Goal: Task Accomplishment & Management: Use online tool/utility

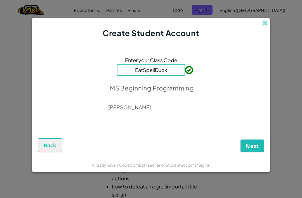
click at [253, 148] on span "Next" at bounding box center [252, 145] width 13 height 7
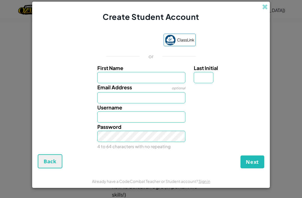
click at [134, 45] on div "Sign in with Google. Opens in new tab" at bounding box center [131, 40] width 51 height 12
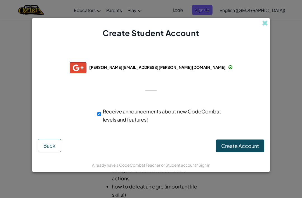
click at [251, 144] on span "Create Account" at bounding box center [240, 145] width 38 height 6
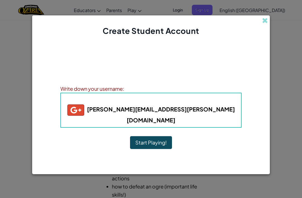
click at [156, 139] on button "Start Playing!" at bounding box center [151, 142] width 42 height 13
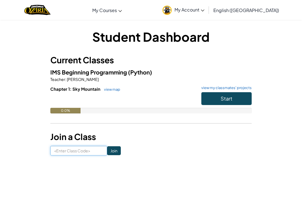
click at [61, 146] on input at bounding box center [78, 151] width 57 height 10
click at [35, 97] on div "Student Dashboard Current Classes IMS Beginning Programming (Python) Teacher : …" at bounding box center [150, 91] width 271 height 127
click at [238, 101] on button "Start" at bounding box center [226, 98] width 50 height 13
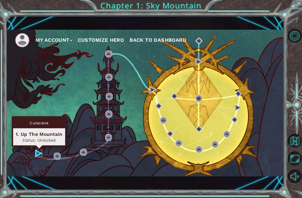
click at [37, 151] on img at bounding box center [38, 153] width 7 height 7
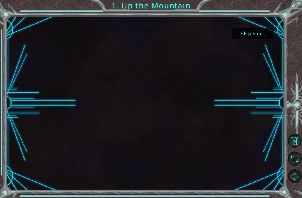
click at [264, 36] on button "Skip video" at bounding box center [253, 33] width 42 height 11
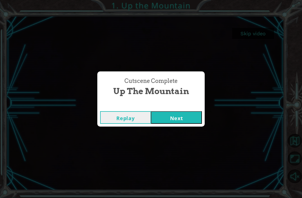
click at [179, 119] on button "Next" at bounding box center [176, 117] width 51 height 13
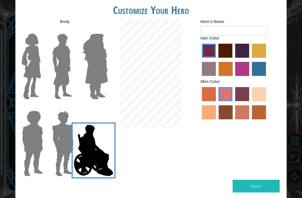
click at [4, 79] on div "Customize Your Hero Body Hero's Name Hair Color Skin Color Done" at bounding box center [151, 99] width 302 height 198
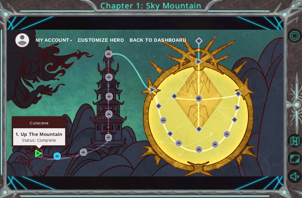
click at [39, 155] on img at bounding box center [38, 153] width 7 height 7
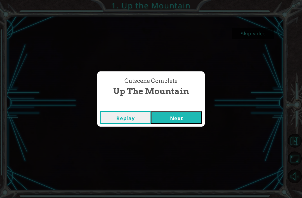
click at [188, 118] on button "Next" at bounding box center [176, 117] width 51 height 13
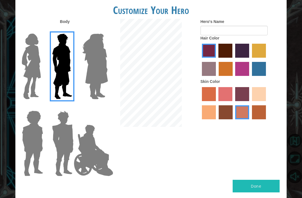
click at [99, 75] on img at bounding box center [95, 66] width 30 height 70
click at [101, 30] on input "Hero Amethyst" at bounding box center [101, 30] width 0 height 0
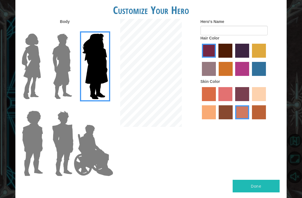
click at [36, 58] on img at bounding box center [31, 66] width 23 height 70
click at [41, 30] on input "Hero Connie" at bounding box center [41, 30] width 0 height 0
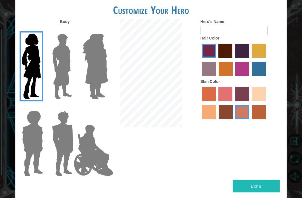
click at [95, 153] on img at bounding box center [94, 150] width 44 height 56
click at [101, 107] on input "Hero Jamie" at bounding box center [101, 107] width 0 height 0
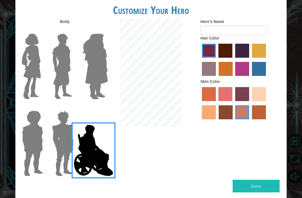
click at [58, 151] on img at bounding box center [63, 143] width 26 height 70
click at [72, 107] on input "Hero Garnet" at bounding box center [72, 107] width 0 height 0
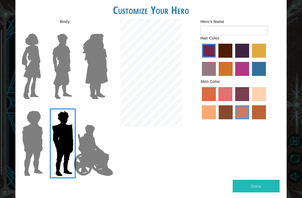
click at [35, 134] on img at bounding box center [33, 143] width 26 height 70
click at [41, 107] on input "Hero Steven" at bounding box center [41, 107] width 0 height 0
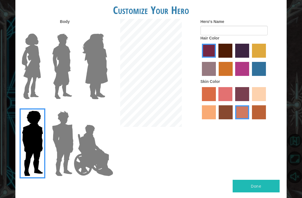
click at [94, 72] on img at bounding box center [95, 66] width 30 height 70
click at [101, 30] on input "Hero Amethyst" at bounding box center [101, 30] width 0 height 0
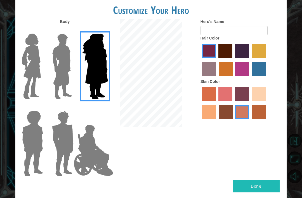
click at [64, 65] on img at bounding box center [62, 66] width 25 height 70
click at [72, 30] on input "Hero Lars" at bounding box center [72, 30] width 0 height 0
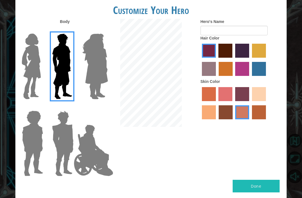
click at [34, 73] on img at bounding box center [31, 66] width 23 height 70
click at [41, 30] on input "Hero Connie" at bounding box center [41, 30] width 0 height 0
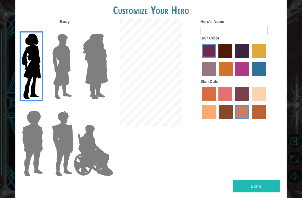
click at [70, 78] on img at bounding box center [62, 66] width 25 height 70
click at [72, 30] on input "Hero Lars" at bounding box center [72, 30] width 0 height 0
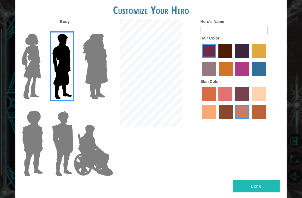
click at [69, 147] on img at bounding box center [63, 143] width 26 height 70
click at [72, 107] on input "Hero Garnet" at bounding box center [72, 107] width 0 height 0
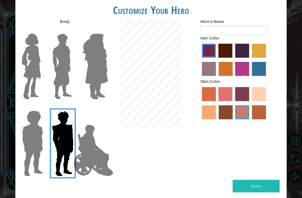
click at [63, 64] on img at bounding box center [62, 66] width 25 height 70
click at [72, 30] on input "Hero Lars" at bounding box center [72, 30] width 0 height 0
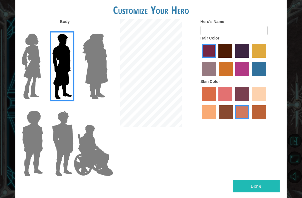
click at [252, 58] on label "tulip tree hair color" at bounding box center [259, 51] width 14 height 14
click at [250, 60] on input "tulip tree hair color" at bounding box center [250, 60] width 0 height 0
radio input "true"
click at [233, 76] on label "gold drop hair color" at bounding box center [226, 69] width 14 height 14
click at [217, 78] on input "gold drop hair color" at bounding box center [217, 78] width 0 height 0
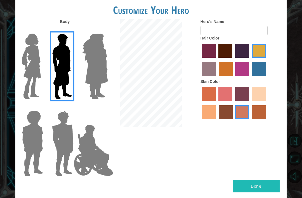
radio input "true"
click at [232, 58] on label "maroon hair color" at bounding box center [225, 51] width 14 height 14
click at [217, 60] on input "maroon hair color" at bounding box center [217, 60] width 0 height 0
radio input "true"
click at [252, 101] on label "sandy beach skin color" at bounding box center [259, 94] width 14 height 14
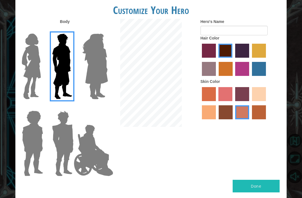
click at [250, 103] on input "sandy beach skin color" at bounding box center [250, 103] width 0 height 0
radio input "true"
click at [216, 119] on label "tacao skin color" at bounding box center [209, 112] width 14 height 14
click at [267, 103] on input "tacao skin color" at bounding box center [267, 103] width 0 height 0
radio input "true"
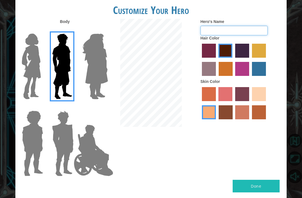
click at [248, 32] on input "Hero's Name" at bounding box center [233, 31] width 67 height 10
type input "C"
type input "Leran"
click at [261, 182] on button "Done" at bounding box center [256, 185] width 47 height 13
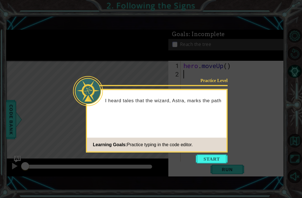
click at [213, 157] on button "Start" at bounding box center [212, 158] width 32 height 9
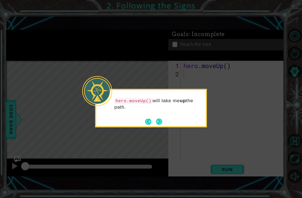
click at [159, 120] on button "Next" at bounding box center [159, 122] width 8 height 8
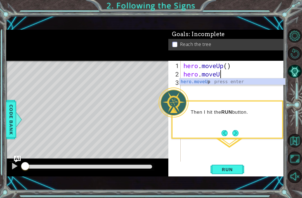
scroll to position [0, 2]
click at [225, 172] on span "Run" at bounding box center [227, 169] width 22 height 6
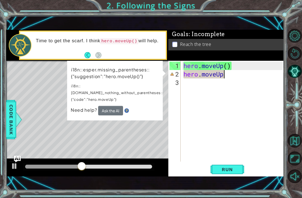
click at [51, 133] on div "Level Map" at bounding box center [135, 143] width 258 height 165
click at [236, 172] on span "Run" at bounding box center [227, 169] width 22 height 6
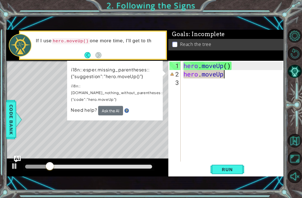
click at [234, 170] on span "Run" at bounding box center [227, 169] width 22 height 6
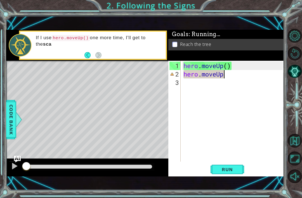
click at [234, 169] on span "Run" at bounding box center [227, 169] width 22 height 6
click at [235, 169] on span "Run" at bounding box center [227, 169] width 22 height 6
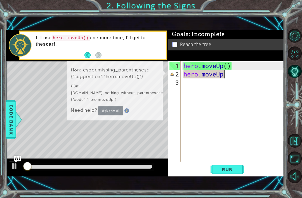
click at [235, 169] on span "Run" at bounding box center [227, 169] width 22 height 6
click at [234, 169] on span "Run" at bounding box center [227, 169] width 22 height 6
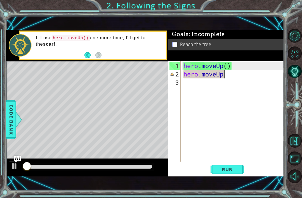
click at [233, 169] on span "Run" at bounding box center [227, 169] width 22 height 6
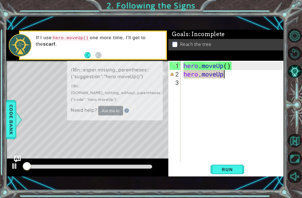
click at [232, 169] on span "Run" at bounding box center [227, 169] width 22 height 6
click at [231, 169] on span "Run" at bounding box center [227, 169] width 22 height 6
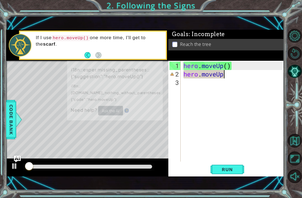
click at [231, 170] on span "Run" at bounding box center [227, 169] width 22 height 6
click at [231, 169] on span "Run" at bounding box center [227, 169] width 22 height 6
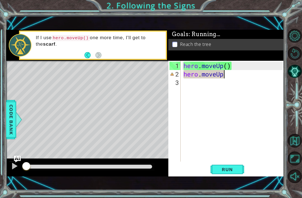
click at [231, 169] on span "Run" at bounding box center [227, 169] width 22 height 6
click at [231, 170] on span "Run" at bounding box center [227, 169] width 22 height 6
click at [231, 171] on span "Run" at bounding box center [227, 169] width 22 height 6
click at [231, 170] on span "Run" at bounding box center [227, 169] width 22 height 6
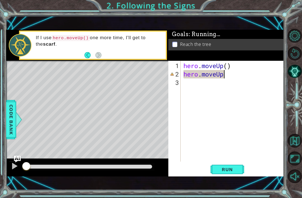
click at [231, 171] on span "Run" at bounding box center [227, 169] width 22 height 6
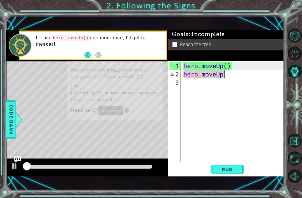
click at [232, 170] on span "Run" at bounding box center [227, 169] width 22 height 6
click at [232, 169] on span "Run" at bounding box center [227, 169] width 22 height 6
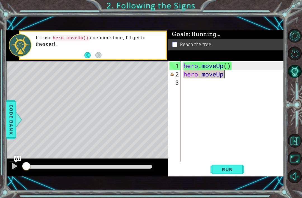
click at [232, 170] on span "Run" at bounding box center [227, 169] width 22 height 6
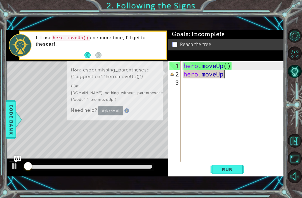
click at [233, 170] on span "Run" at bounding box center [227, 169] width 22 height 6
click at [232, 170] on span "Run" at bounding box center [227, 169] width 22 height 6
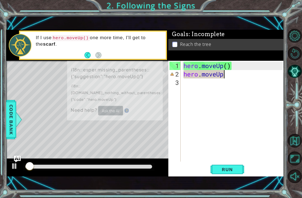
click at [231, 171] on span "Run" at bounding box center [227, 169] width 22 height 6
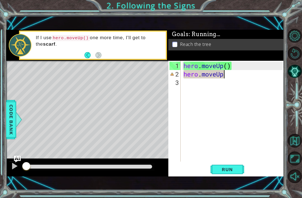
click at [231, 171] on span "Run" at bounding box center [227, 169] width 22 height 6
click at [231, 170] on span "Run" at bounding box center [227, 169] width 22 height 6
click at [230, 170] on span "Run" at bounding box center [227, 169] width 22 height 6
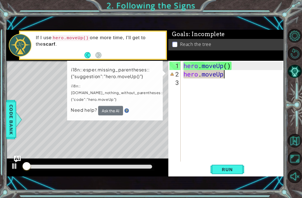
click at [230, 169] on span "Run" at bounding box center [227, 169] width 22 height 6
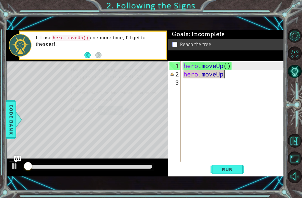
click at [232, 169] on span "Run" at bounding box center [227, 169] width 22 height 6
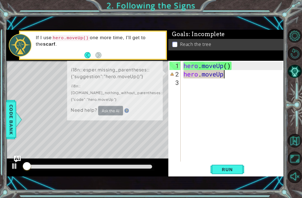
click at [232, 170] on span "Run" at bounding box center [227, 169] width 22 height 6
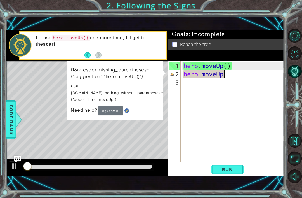
click at [231, 170] on span "Run" at bounding box center [227, 169] width 22 height 6
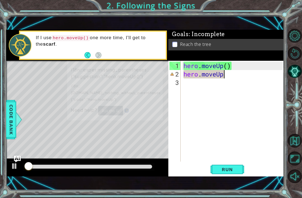
click at [232, 170] on span "Run" at bounding box center [227, 169] width 22 height 6
click at [232, 169] on span "Run" at bounding box center [227, 169] width 22 height 6
click at [232, 170] on span "Run" at bounding box center [227, 169] width 22 height 6
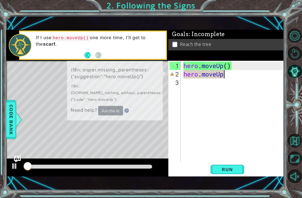
click at [231, 171] on span "Run" at bounding box center [227, 169] width 22 height 6
click at [230, 171] on span "Run" at bounding box center [227, 169] width 22 height 6
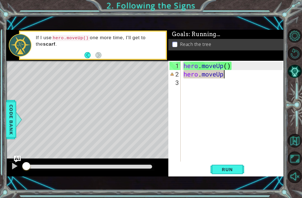
click at [230, 172] on span "Run" at bounding box center [227, 169] width 22 height 6
click at [229, 172] on span "Run" at bounding box center [227, 169] width 22 height 6
click at [230, 172] on span "Run" at bounding box center [227, 169] width 22 height 6
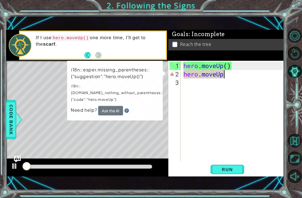
click at [230, 172] on span "Run" at bounding box center [227, 169] width 22 height 6
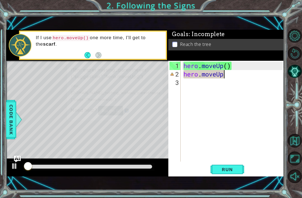
click at [231, 172] on span "Run" at bounding box center [227, 169] width 22 height 6
click at [231, 172] on button "Run" at bounding box center [227, 168] width 34 height 11
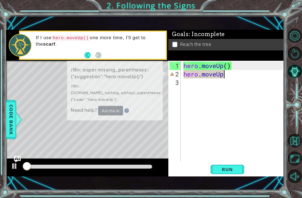
click at [232, 172] on span "Run" at bounding box center [227, 169] width 22 height 6
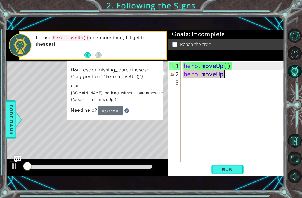
click at [232, 171] on span "Run" at bounding box center [227, 169] width 22 height 6
click at [232, 170] on span "Run" at bounding box center [227, 169] width 22 height 6
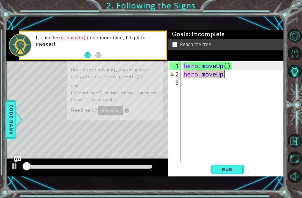
click at [232, 170] on span "Run" at bounding box center [227, 169] width 22 height 6
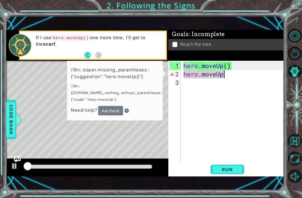
click at [232, 170] on span "Run" at bounding box center [227, 169] width 22 height 6
click at [233, 170] on span "Run" at bounding box center [227, 169] width 22 height 6
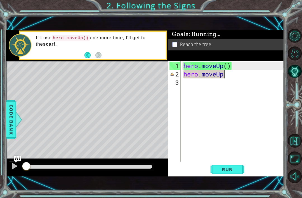
click at [232, 170] on span "Run" at bounding box center [227, 169] width 22 height 6
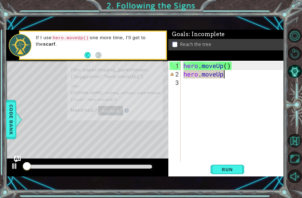
click at [232, 169] on span "Run" at bounding box center [227, 169] width 22 height 6
click at [233, 169] on span "Run" at bounding box center [227, 169] width 22 height 6
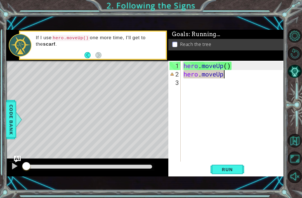
click at [233, 170] on span "Run" at bounding box center [227, 169] width 22 height 6
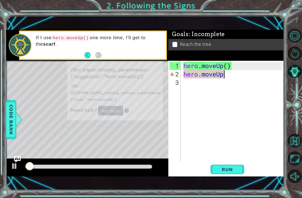
click at [234, 169] on span "Run" at bounding box center [227, 169] width 22 height 6
click at [233, 169] on span "Run" at bounding box center [227, 169] width 22 height 6
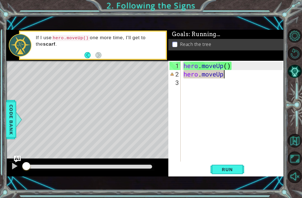
click at [232, 169] on span "Run" at bounding box center [227, 169] width 22 height 6
click at [233, 168] on span "Run" at bounding box center [227, 169] width 22 height 6
click at [232, 168] on span "Run" at bounding box center [227, 169] width 22 height 6
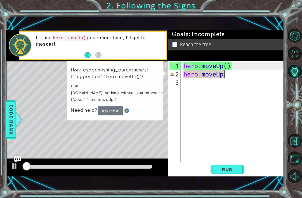
click at [233, 167] on span "Run" at bounding box center [227, 169] width 22 height 6
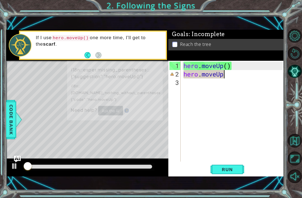
click at [234, 167] on span "Run" at bounding box center [227, 169] width 22 height 6
click at [233, 168] on span "Run" at bounding box center [227, 169] width 22 height 6
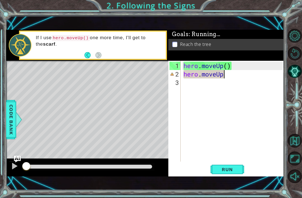
click at [233, 167] on span "Run" at bounding box center [227, 169] width 22 height 6
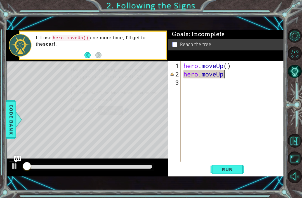
click at [233, 166] on button "Run" at bounding box center [227, 168] width 34 height 11
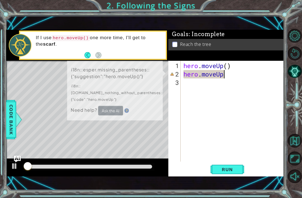
click at [233, 167] on span "Run" at bounding box center [227, 169] width 22 height 6
click at [232, 168] on span "Run" at bounding box center [227, 169] width 22 height 6
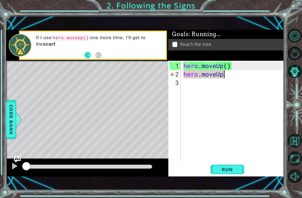
click at [232, 168] on span "Run" at bounding box center [227, 169] width 22 height 6
click at [233, 167] on span "Run" at bounding box center [227, 169] width 22 height 6
click at [234, 166] on button "Run" at bounding box center [227, 168] width 34 height 11
click at [234, 167] on span "Run" at bounding box center [227, 169] width 22 height 6
click at [235, 166] on button "Run" at bounding box center [227, 168] width 34 height 11
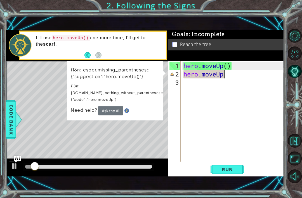
click at [236, 166] on button "Run" at bounding box center [227, 168] width 34 height 11
click at [236, 167] on span "Run" at bounding box center [227, 169] width 22 height 6
click at [235, 168] on span "Run" at bounding box center [227, 169] width 22 height 6
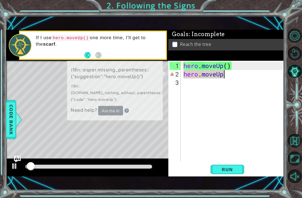
click at [235, 168] on span "Run" at bounding box center [227, 169] width 22 height 6
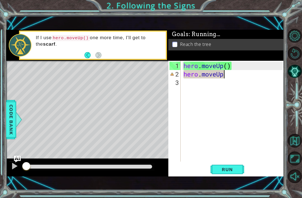
click at [235, 167] on span "Run" at bounding box center [227, 169] width 22 height 6
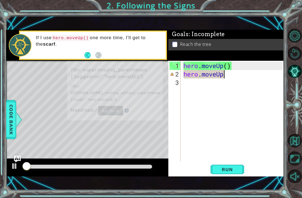
click at [235, 167] on span "Run" at bounding box center [227, 169] width 22 height 6
click at [236, 167] on span "Run" at bounding box center [227, 169] width 22 height 6
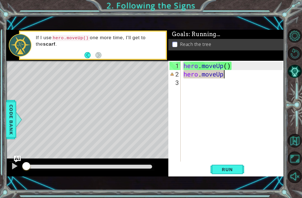
click at [234, 169] on span "Run" at bounding box center [227, 169] width 22 height 6
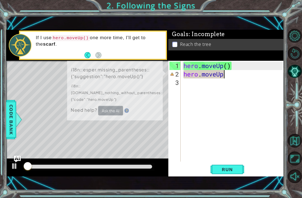
click at [235, 169] on span "Run" at bounding box center [227, 169] width 22 height 6
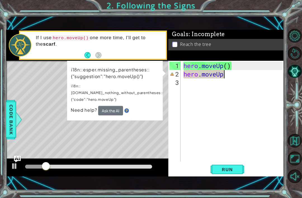
click at [237, 170] on span "Run" at bounding box center [227, 169] width 22 height 6
click at [236, 170] on span "Run" at bounding box center [227, 169] width 22 height 6
click at [236, 172] on span "Run" at bounding box center [227, 169] width 22 height 6
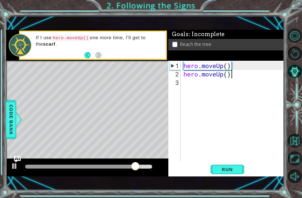
scroll to position [0, 2]
type textarea "hero.moveUp()"
click at [232, 165] on button "Run" at bounding box center [227, 168] width 34 height 11
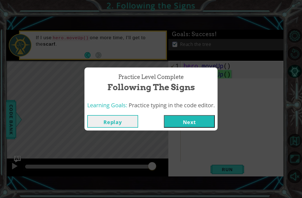
click at [196, 124] on button "Next" at bounding box center [189, 121] width 51 height 13
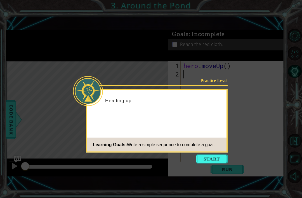
click at [219, 161] on button "Start" at bounding box center [212, 158] width 32 height 9
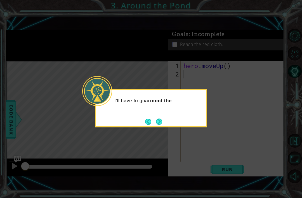
click at [154, 125] on button "Next" at bounding box center [159, 122] width 10 height 10
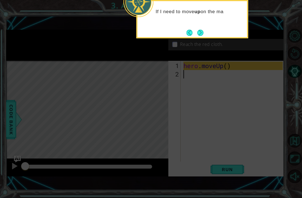
click at [209, 35] on div "If I need to move up on the ma" at bounding box center [192, 19] width 112 height 38
click at [203, 32] on button "Next" at bounding box center [200, 33] width 6 height 6
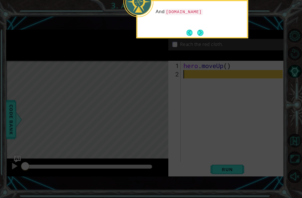
click at [203, 36] on button "Next" at bounding box center [200, 32] width 7 height 7
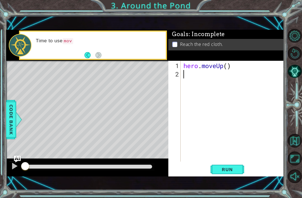
click at [236, 173] on button "Run" at bounding box center [227, 168] width 34 height 11
click at [235, 170] on span "Run" at bounding box center [227, 169] width 22 height 6
click at [234, 171] on span "Run" at bounding box center [227, 169] width 22 height 6
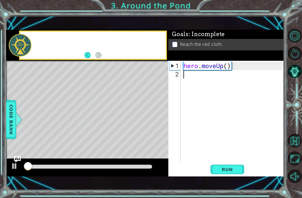
click at [235, 171] on span "Run" at bounding box center [227, 169] width 22 height 6
click at [234, 172] on span "Run" at bounding box center [227, 169] width 22 height 6
click at [235, 171] on span "Run" at bounding box center [227, 169] width 22 height 6
click at [234, 170] on span "Run" at bounding box center [227, 169] width 22 height 6
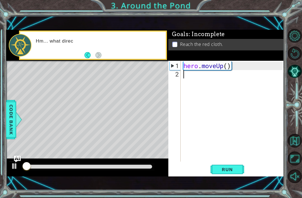
click at [234, 169] on span "Run" at bounding box center [227, 169] width 22 height 6
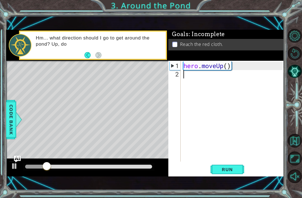
click at [295, 183] on button "Unmute" at bounding box center [295, 176] width 14 height 14
click at [233, 167] on span "Run" at bounding box center [227, 169] width 22 height 6
click at [234, 167] on span "Run" at bounding box center [227, 169] width 22 height 6
click at [234, 166] on button "Run" at bounding box center [227, 168] width 34 height 11
click at [234, 167] on span "Run" at bounding box center [227, 169] width 22 height 6
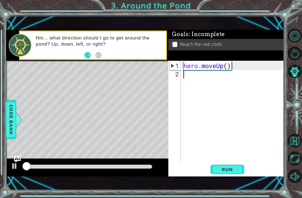
click at [234, 167] on span "Run" at bounding box center [227, 169] width 22 height 6
click at [233, 168] on span "Run" at bounding box center [227, 169] width 22 height 6
click at [232, 169] on span "Run" at bounding box center [227, 169] width 22 height 6
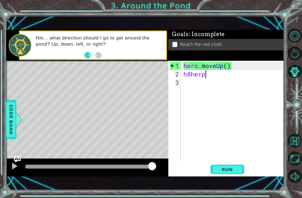
click at [233, 173] on button "Run" at bounding box center [227, 168] width 34 height 11
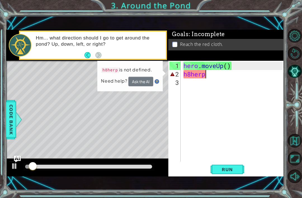
click at [230, 169] on span "Run" at bounding box center [227, 169] width 22 height 6
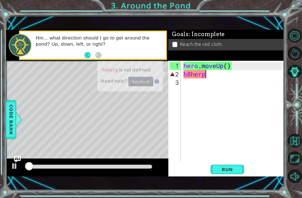
click at [231, 168] on span "Run" at bounding box center [227, 169] width 22 height 6
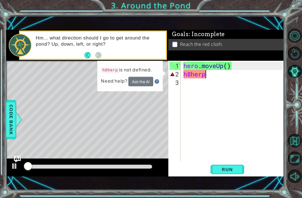
click at [231, 168] on span "Run" at bounding box center [227, 169] width 22 height 6
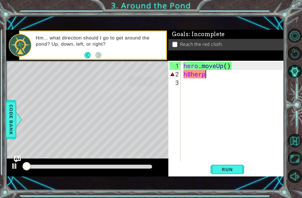
click at [231, 169] on span "Run" at bounding box center [227, 169] width 22 height 6
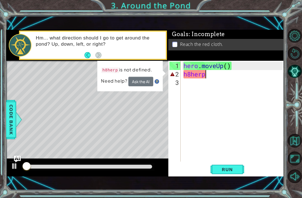
click at [230, 170] on span "Run" at bounding box center [227, 169] width 22 height 6
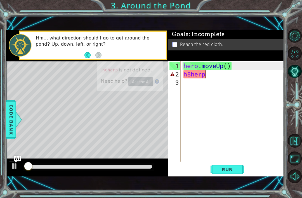
click at [232, 171] on span "Run" at bounding box center [227, 169] width 22 height 6
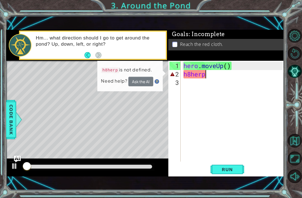
click at [232, 172] on span "Run" at bounding box center [227, 169] width 22 height 6
click at [229, 173] on button "Run" at bounding box center [227, 168] width 34 height 11
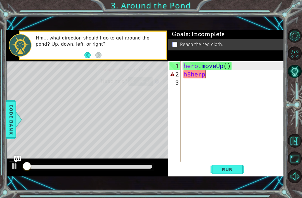
click at [228, 174] on button "Run" at bounding box center [227, 168] width 34 height 11
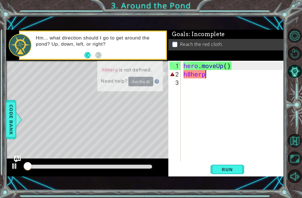
click at [228, 173] on button "Run" at bounding box center [227, 168] width 34 height 11
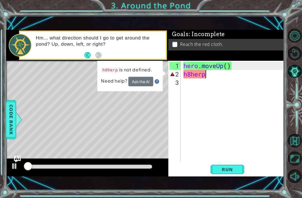
click at [228, 174] on button "Run" at bounding box center [227, 168] width 34 height 11
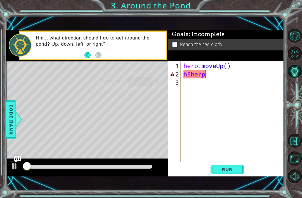
click at [225, 171] on span "Run" at bounding box center [227, 169] width 22 height 6
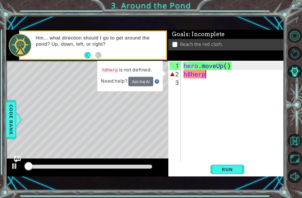
click at [225, 171] on span "Run" at bounding box center [227, 169] width 22 height 6
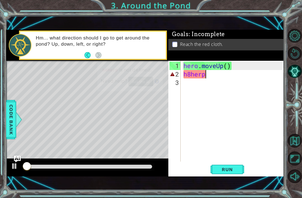
click at [226, 172] on span "Run" at bounding box center [227, 169] width 22 height 6
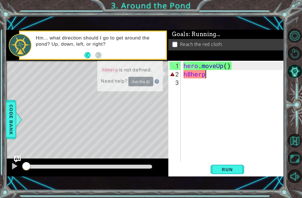
click at [226, 171] on span "Run" at bounding box center [227, 169] width 22 height 6
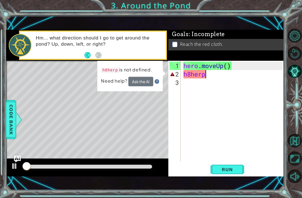
click at [225, 173] on button "Run" at bounding box center [227, 168] width 34 height 11
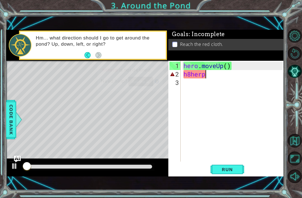
click at [225, 175] on button "Run" at bounding box center [227, 168] width 34 height 11
click at [227, 172] on button "Run" at bounding box center [227, 168] width 34 height 11
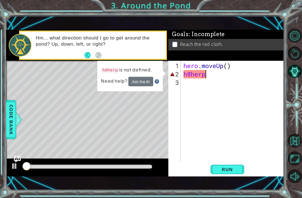
click at [226, 174] on button "Run" at bounding box center [227, 168] width 34 height 11
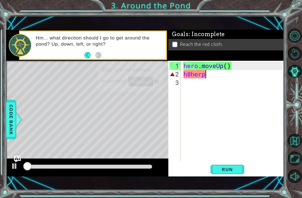
click at [225, 172] on button "Run" at bounding box center [227, 168] width 34 height 11
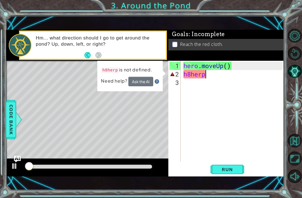
click at [226, 172] on span "Run" at bounding box center [227, 169] width 22 height 6
click at [227, 170] on span "Run" at bounding box center [227, 169] width 22 height 6
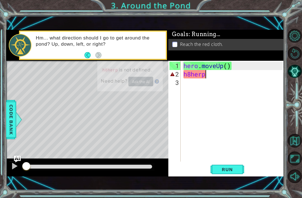
click at [227, 171] on span "Run" at bounding box center [227, 169] width 22 height 6
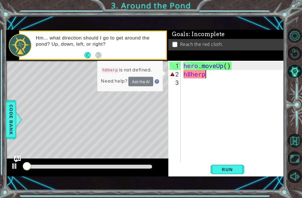
click at [227, 170] on span "Run" at bounding box center [227, 169] width 22 height 6
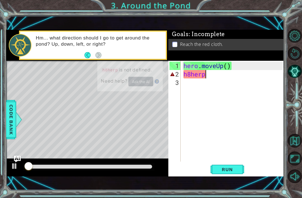
click at [228, 169] on span "Run" at bounding box center [227, 169] width 22 height 6
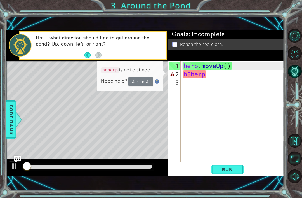
click at [231, 169] on span "Run" at bounding box center [227, 169] width 22 height 6
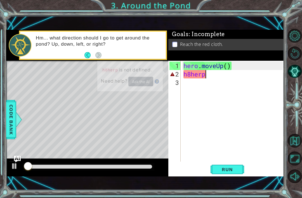
click at [233, 170] on span "Run" at bounding box center [227, 169] width 22 height 6
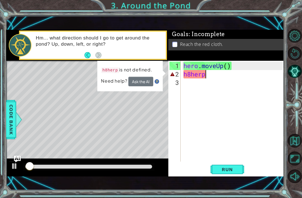
click at [233, 169] on span "Run" at bounding box center [227, 169] width 22 height 6
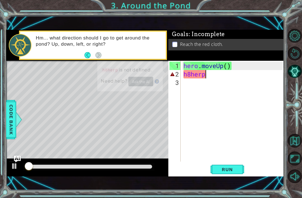
click at [232, 169] on span "Run" at bounding box center [227, 169] width 22 height 6
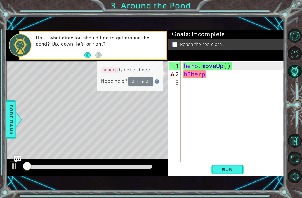
click at [232, 169] on span "Run" at bounding box center [227, 169] width 22 height 6
click at [231, 170] on span "Run" at bounding box center [227, 169] width 22 height 6
click at [231, 169] on span "Run" at bounding box center [227, 169] width 22 height 6
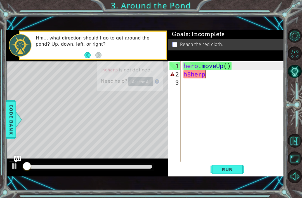
click at [230, 170] on span "Run" at bounding box center [227, 169] width 22 height 6
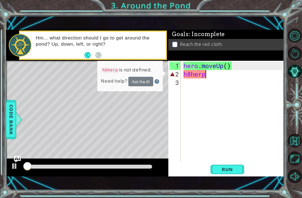
click at [230, 170] on span "Run" at bounding box center [227, 169] width 22 height 6
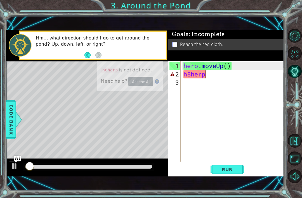
click at [232, 169] on span "Run" at bounding box center [227, 169] width 22 height 6
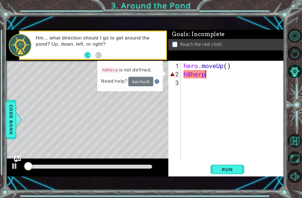
click at [231, 169] on span "Run" at bounding box center [227, 169] width 22 height 6
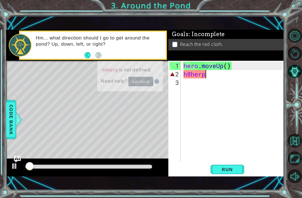
click at [234, 168] on span "Run" at bounding box center [227, 169] width 22 height 6
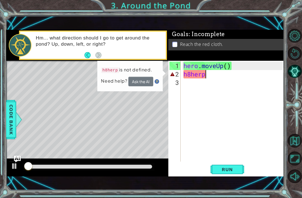
click at [234, 168] on span "Run" at bounding box center [227, 169] width 22 height 6
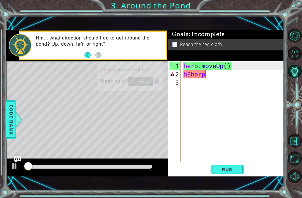
click at [233, 167] on span "Run" at bounding box center [227, 169] width 22 height 6
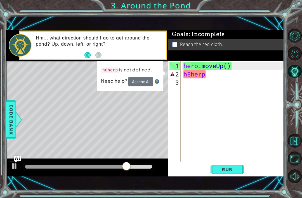
click at [237, 172] on span "Run" at bounding box center [227, 169] width 22 height 6
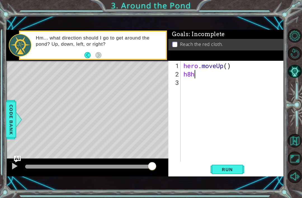
scroll to position [0, 0]
type textarea "h"
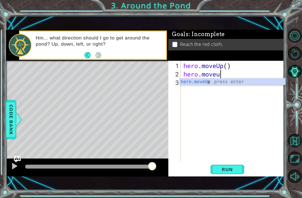
scroll to position [0, 2]
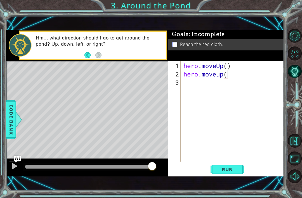
type textarea "hero.moveup()"
type textarea "hero.moveright()"
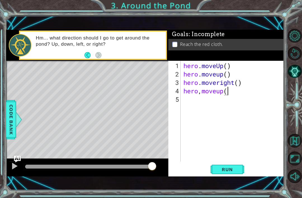
scroll to position [0, 2]
click at [15, 169] on div at bounding box center [14, 165] width 7 height 7
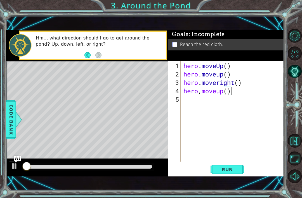
click at [234, 173] on button "Run" at bounding box center [227, 168] width 34 height 11
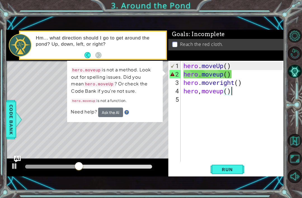
click at [239, 174] on button "Run" at bounding box center [227, 168] width 34 height 11
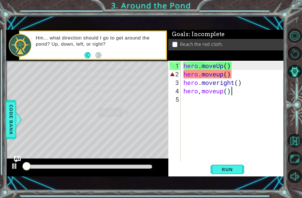
click at [237, 170] on span "Run" at bounding box center [227, 169] width 22 height 6
click at [236, 170] on span "Run" at bounding box center [227, 169] width 22 height 6
click at [235, 169] on span "Run" at bounding box center [227, 169] width 22 height 6
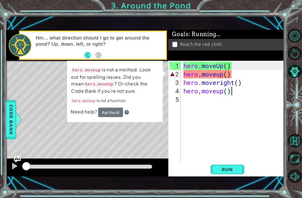
click at [233, 169] on span "Run" at bounding box center [227, 169] width 22 height 6
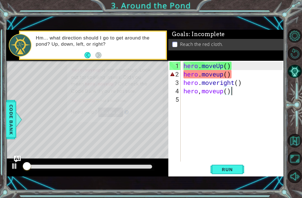
click at [234, 168] on span "Run" at bounding box center [227, 169] width 22 height 6
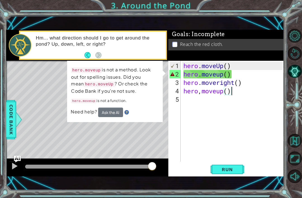
click at [285, 188] on div "1 ההההההההההההההההההההההההההההההההההההההההההההההההההההההההההההההההההההההההההההה…" at bounding box center [151, 99] width 302 height 198
click at [109, 114] on button "Ask the AI" at bounding box center [110, 112] width 25 height 10
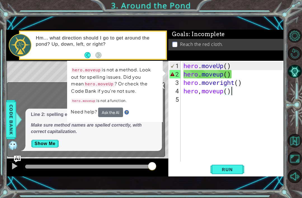
click at [11, 126] on span "Code Bank" at bounding box center [11, 119] width 9 height 34
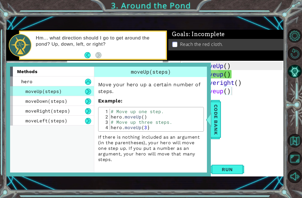
click at [233, 171] on span "Run" at bounding box center [227, 169] width 22 height 6
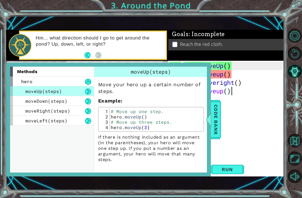
click at [233, 169] on span "Run" at bounding box center [227, 169] width 22 height 6
click at [232, 171] on span "Run" at bounding box center [227, 169] width 22 height 6
click at [214, 126] on span "Code Bank" at bounding box center [215, 119] width 9 height 34
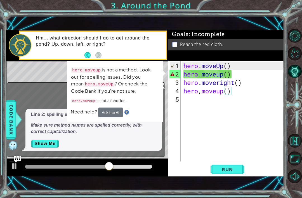
click at [235, 170] on span "Run" at bounding box center [227, 169] width 22 height 6
click at [41, 143] on button "Show Me" at bounding box center [45, 143] width 28 height 9
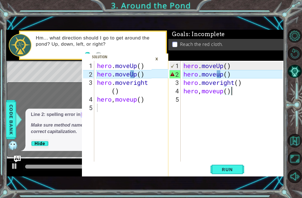
click at [156, 56] on div "×" at bounding box center [156, 59] width 9 height 10
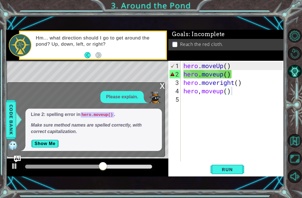
click at [156, 89] on div "x Please explain. Line 2: spelling error in hero.moveup() . Make sure method na…" at bounding box center [86, 119] width 158 height 74
click at [160, 88] on div "x" at bounding box center [162, 85] width 5 height 6
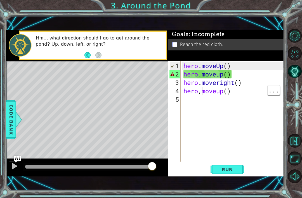
click at [201, 91] on div "hero . moveUp ( ) hero . moveup ( ) hero . moveright ( ) hero , moveup ( )" at bounding box center [233, 119] width 103 height 117
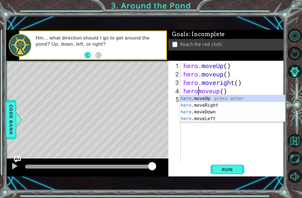
scroll to position [0, 1]
click at [231, 171] on span "Run" at bounding box center [227, 169] width 22 height 6
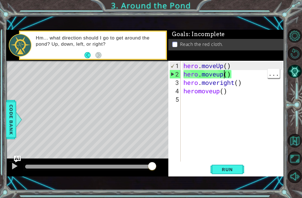
click at [206, 75] on div "hero . moveUp ( ) hero . moveup ( ) hero . moveright ( ) heromoveup ( )" at bounding box center [233, 119] width 103 height 117
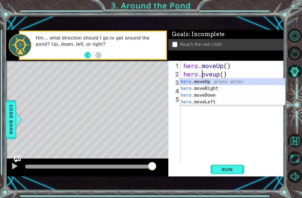
type textarea "hero.Moveup()"
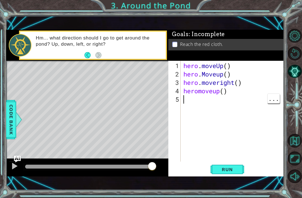
scroll to position [0, 0]
click at [205, 82] on div "hero . moveUp ( ) hero . Moveup ( ) hero . moveright ( ) heromoveup ( )" at bounding box center [233, 119] width 103 height 117
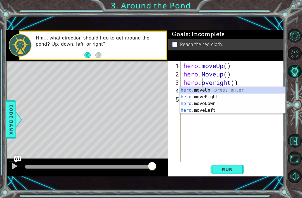
type textarea "hero.Moveright()"
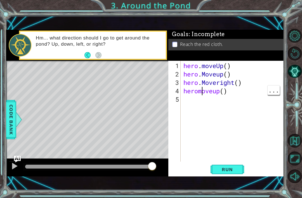
click at [202, 91] on div "hero . moveUp ( ) hero . Moveup ( ) hero . Moveright ( ) heromoveup ( )" at bounding box center [233, 119] width 103 height 117
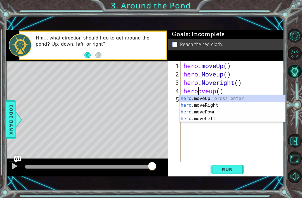
scroll to position [0, 1]
click at [234, 171] on span "Run" at bounding box center [227, 169] width 22 height 6
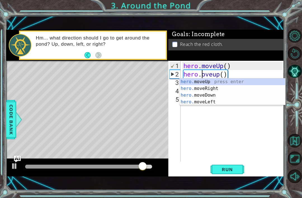
scroll to position [0, 1]
type textarea "hero.moveUp()"
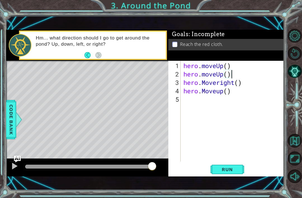
scroll to position [0, 0]
click at [234, 167] on span "Run" at bounding box center [227, 169] width 22 height 6
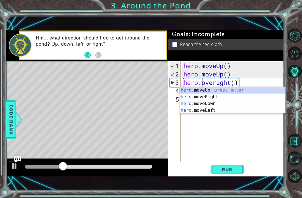
type textarea "hero.moveright()"
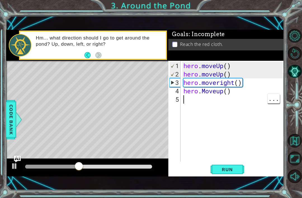
click at [208, 90] on div "hero . moveUp ( ) hero . moveUp ( ) hero . moveright ( ) hero . Moveup ( )" at bounding box center [233, 119] width 103 height 117
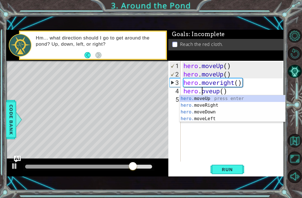
scroll to position [0, 1]
click at [231, 170] on span "Run" at bounding box center [227, 169] width 22 height 6
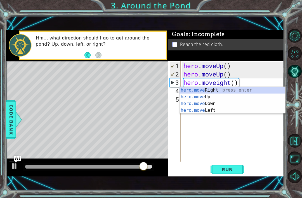
type textarea "hero.moveRight()"
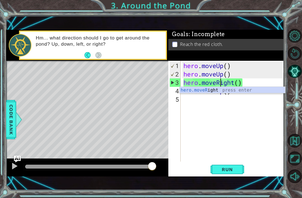
scroll to position [0, 0]
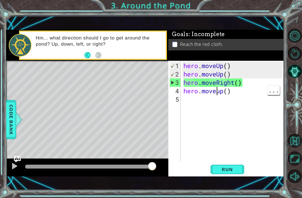
click at [216, 91] on div "hero . moveUp ( ) hero . moveUp ( ) hero . moveRight ( ) hero . moveup ( )" at bounding box center [233, 119] width 103 height 117
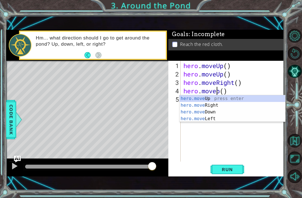
scroll to position [0, 2]
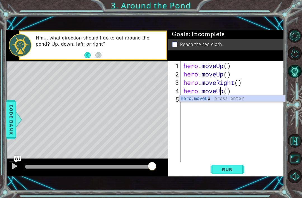
type textarea "hero.moveUp()"
click at [231, 170] on span "Run" at bounding box center [227, 169] width 22 height 6
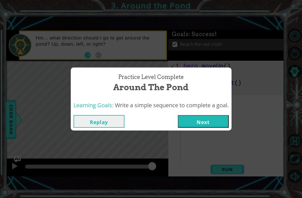
click at [205, 123] on button "Next" at bounding box center [203, 121] width 51 height 13
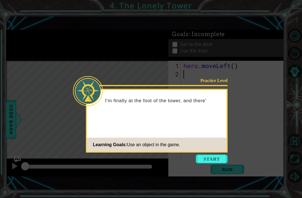
click at [214, 161] on button "Start" at bounding box center [212, 158] width 32 height 9
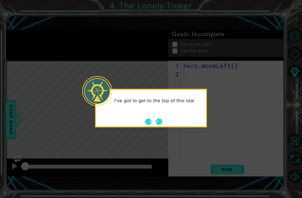
click at [156, 124] on button "Next" at bounding box center [159, 121] width 6 height 6
click at [162, 124] on button "Next" at bounding box center [159, 121] width 6 height 6
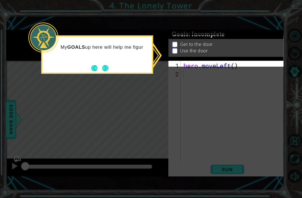
click at [108, 71] on button "Next" at bounding box center [105, 68] width 6 height 6
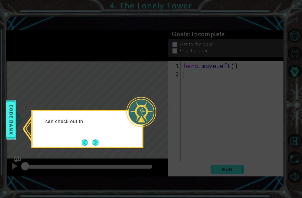
click at [93, 145] on button "Next" at bounding box center [95, 142] width 6 height 6
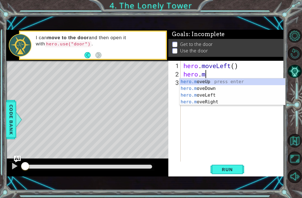
type textarea "[DOMAIN_NAME]"
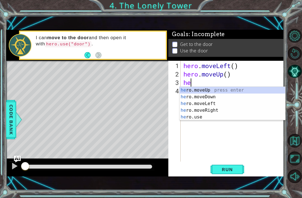
type textarea "her"
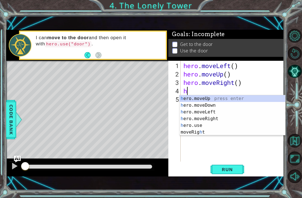
type textarea "hero"
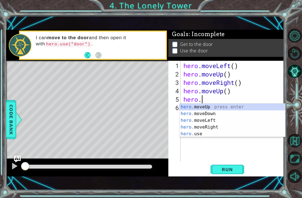
scroll to position [0, 0]
type textarea "h"
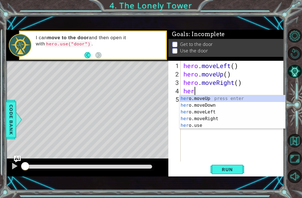
type textarea "h"
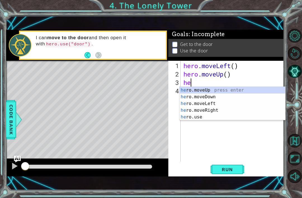
type textarea "h"
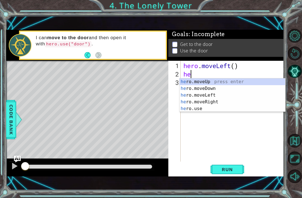
type textarea "h"
type textarea "hero"
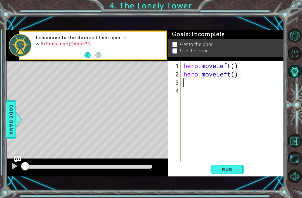
scroll to position [0, 0]
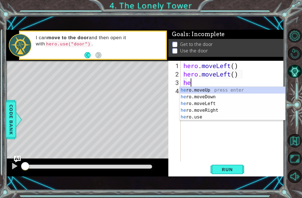
type textarea "her"
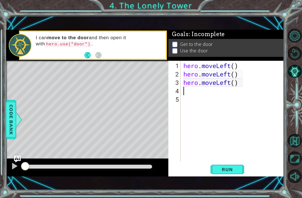
type textarea "he"
type textarea "h"
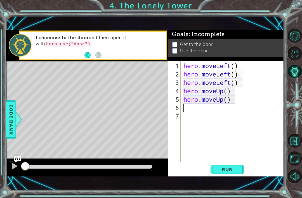
type textarea "h"
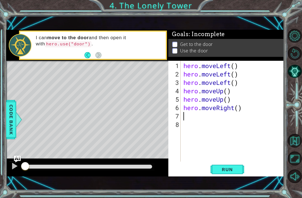
type textarea "h"
click at [210, 124] on div "hero . moveLeft ( ) hero . moveLeft ( ) hero . moveLeft ( ) hero . moveUp ( ) h…" at bounding box center [233, 119] width 103 height 117
type textarea "hero.use("door")"
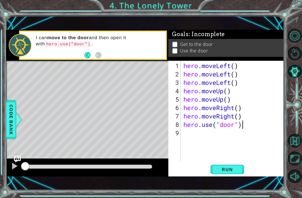
click at [233, 172] on span "Run" at bounding box center [227, 169] width 22 height 6
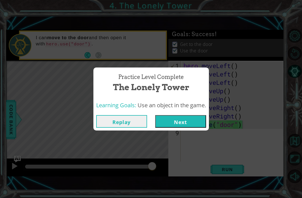
click at [196, 124] on button "Next" at bounding box center [180, 121] width 51 height 13
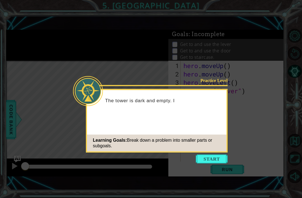
click at [219, 163] on button "Start" at bounding box center [212, 158] width 32 height 9
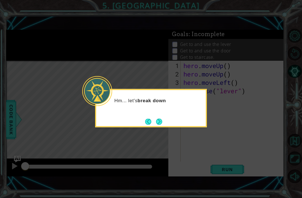
click at [157, 124] on button "Next" at bounding box center [159, 121] width 6 height 6
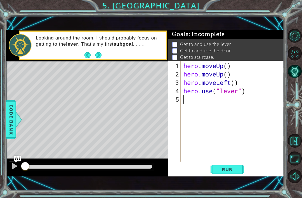
click at [234, 170] on span "Run" at bounding box center [227, 169] width 22 height 6
click at [233, 170] on span "Run" at bounding box center [227, 169] width 22 height 6
click at [232, 169] on span "Run" at bounding box center [227, 169] width 22 height 6
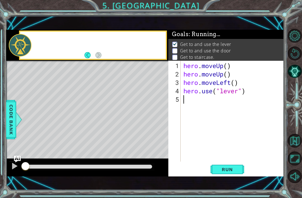
click at [232, 170] on span "Run" at bounding box center [227, 169] width 22 height 6
click at [232, 169] on span "Run" at bounding box center [227, 169] width 22 height 6
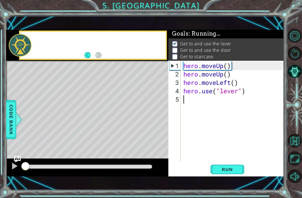
scroll to position [1, 0]
click at [231, 169] on span "Run" at bounding box center [227, 169] width 22 height 6
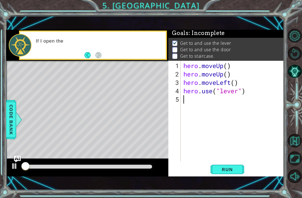
click at [231, 170] on span "Run" at bounding box center [227, 169] width 22 height 6
click at [231, 169] on span "Run" at bounding box center [227, 169] width 22 height 6
click at [230, 169] on span "Run" at bounding box center [227, 169] width 22 height 6
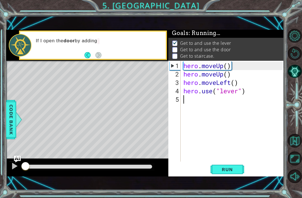
click at [230, 169] on span "Run" at bounding box center [227, 169] width 22 height 6
click at [229, 170] on span "Run" at bounding box center [227, 169] width 22 height 6
click at [230, 169] on span "Run" at bounding box center [227, 169] width 22 height 6
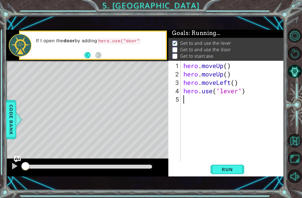
click at [229, 170] on span "Run" at bounding box center [227, 169] width 22 height 6
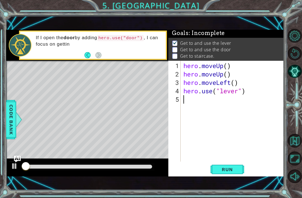
click at [230, 170] on span "Run" at bounding box center [227, 169] width 22 height 6
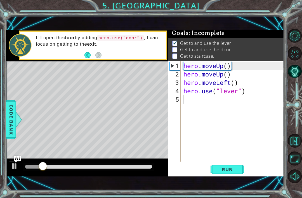
click at [238, 175] on button "Run" at bounding box center [227, 168] width 34 height 11
click at [227, 172] on span "Run" at bounding box center [227, 169] width 22 height 6
click at [87, 53] on button "Back" at bounding box center [89, 55] width 11 height 6
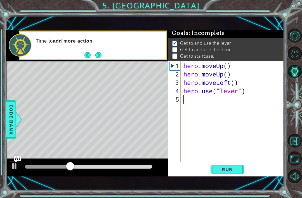
click at [98, 56] on button "Next" at bounding box center [98, 55] width 6 height 6
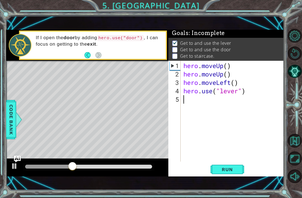
click at [86, 56] on button "Back" at bounding box center [89, 55] width 11 height 6
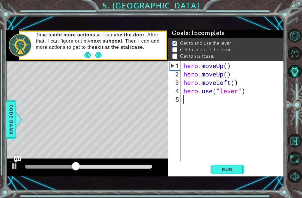
click at [101, 54] on button "Next" at bounding box center [98, 54] width 7 height 7
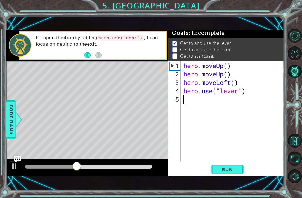
click at [88, 55] on button "Back" at bounding box center [89, 55] width 11 height 6
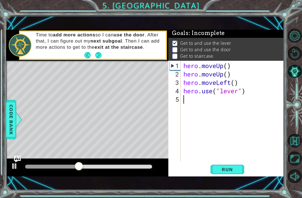
click at [98, 53] on button "Next" at bounding box center [98, 55] width 6 height 6
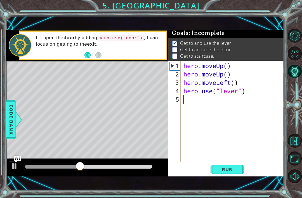
click at [88, 56] on button "Back" at bounding box center [89, 55] width 11 height 6
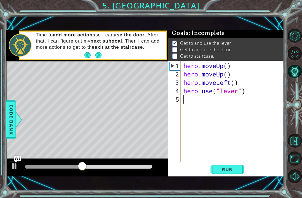
click at [98, 56] on button "Next" at bounding box center [98, 55] width 6 height 6
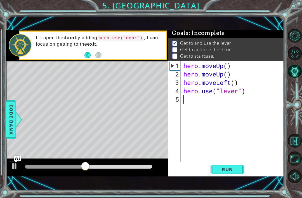
click at [85, 56] on button "Back" at bounding box center [89, 55] width 11 height 6
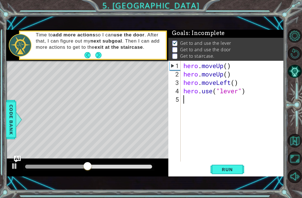
click at [98, 58] on button "Next" at bounding box center [98, 55] width 6 height 6
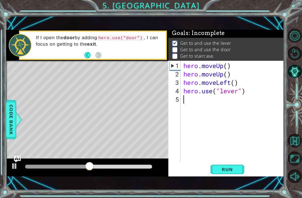
click at [84, 54] on button "Back" at bounding box center [89, 55] width 11 height 6
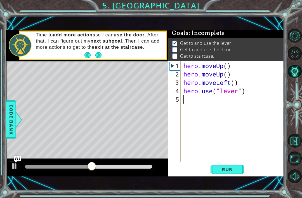
click at [95, 55] on button "Next" at bounding box center [98, 55] width 6 height 6
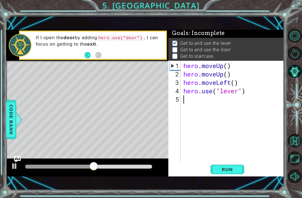
click at [85, 59] on footer at bounding box center [92, 55] width 17 height 8
click at [89, 54] on button "Back" at bounding box center [89, 55] width 11 height 6
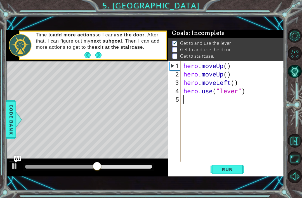
click at [99, 56] on button "Next" at bounding box center [98, 55] width 6 height 6
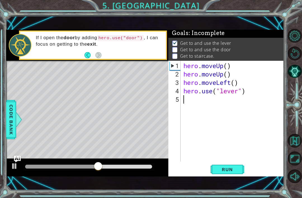
click at [88, 55] on button "Back" at bounding box center [89, 55] width 11 height 6
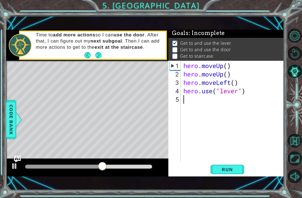
click at [87, 52] on button "Back" at bounding box center [89, 55] width 11 height 6
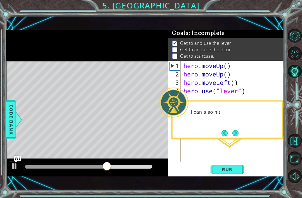
click at [231, 167] on span "Run" at bounding box center [227, 169] width 22 height 6
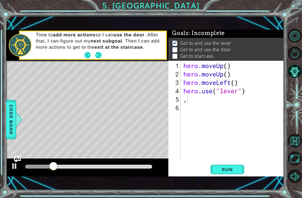
click at [228, 169] on span "Run" at bounding box center [227, 169] width 22 height 6
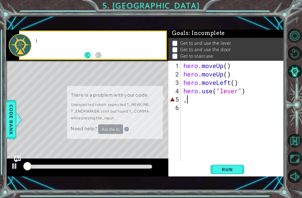
click at [225, 163] on button "Run" at bounding box center [227, 168] width 34 height 11
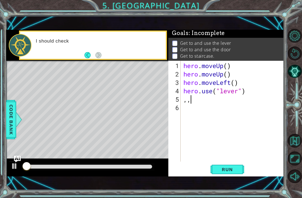
type textarea ",,,"
click at [226, 166] on span "Run" at bounding box center [227, 169] width 22 height 6
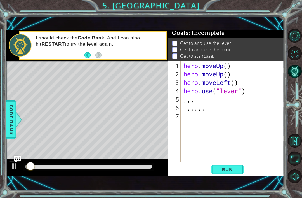
scroll to position [0, 1]
click at [229, 174] on button "Run" at bounding box center [227, 168] width 34 height 11
type textarea ",,,,,,,"
click at [298, 58] on button "Restart Level" at bounding box center [295, 53] width 14 height 14
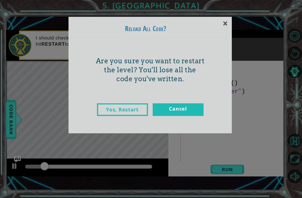
click at [136, 109] on link "Yes, Restart" at bounding box center [122, 109] width 51 height 13
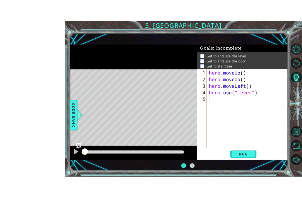
scroll to position [2, 0]
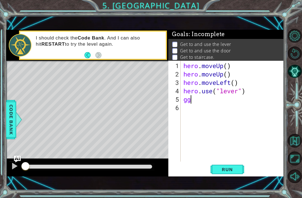
type textarea "g"
type textarea "h"
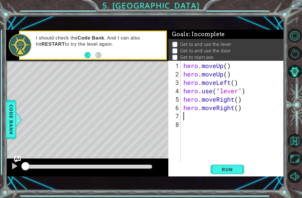
type textarea "h"
type textarea "hero.use("door")"
type textarea "h"
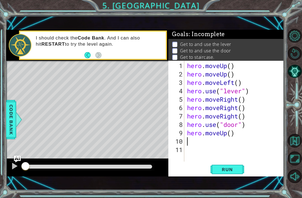
type textarea "h"
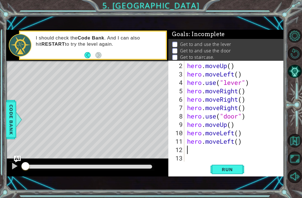
scroll to position [8, 0]
type textarea "h"
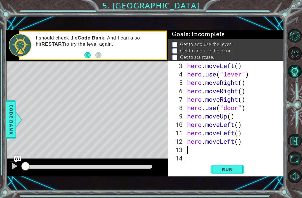
scroll to position [17, 0]
type textarea "h"
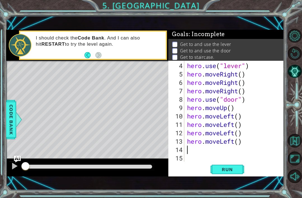
click at [235, 172] on span "Run" at bounding box center [227, 169] width 22 height 6
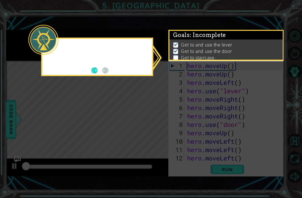
scroll to position [0, 0]
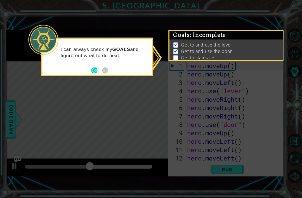
click at [58, 110] on icon at bounding box center [151, 99] width 302 height 198
click at [264, 22] on icon at bounding box center [151, 99] width 302 height 198
click at [260, 39] on div "Goals : Incomplete" at bounding box center [225, 35] width 113 height 9
click at [92, 67] on button "Back" at bounding box center [96, 70] width 11 height 6
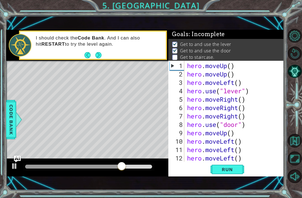
type textarea "hero.moveUp()"
type textarea "h"
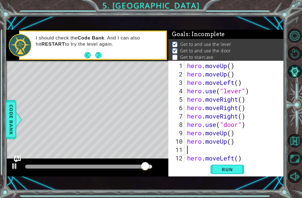
type textarea "hero.moveUp()"
click at [230, 173] on button "Run" at bounding box center [227, 168] width 34 height 11
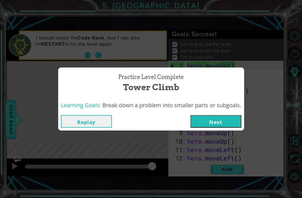
click at [228, 124] on button "Next" at bounding box center [215, 121] width 51 height 13
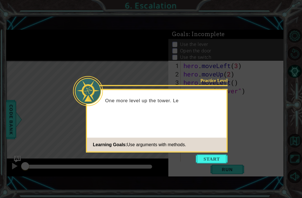
click at [216, 162] on button "Start" at bounding box center [212, 158] width 32 height 9
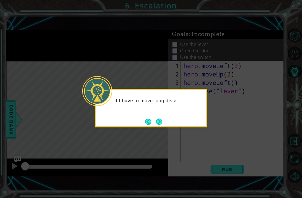
click at [162, 124] on button "Next" at bounding box center [159, 121] width 10 height 10
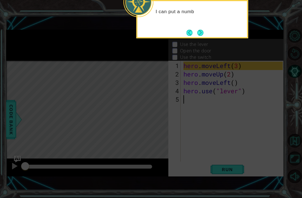
click at [203, 31] on button "Next" at bounding box center [200, 32] width 7 height 7
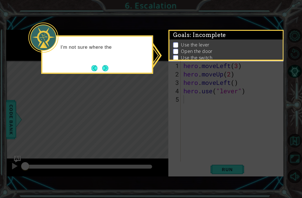
click at [108, 70] on button "Next" at bounding box center [105, 68] width 6 height 6
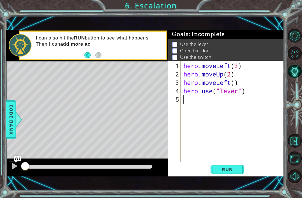
click at [230, 175] on button "Run" at bounding box center [227, 168] width 34 height 11
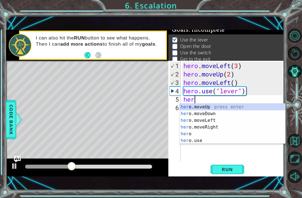
scroll to position [0, 0]
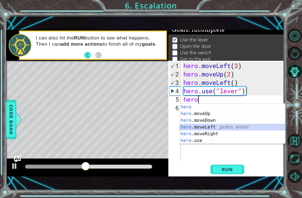
type textarea "hero.moveLeft(1)"
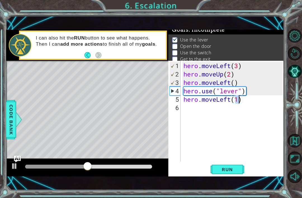
scroll to position [0, 0]
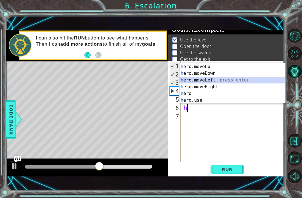
type textarea "hero.moveLeft(1)"
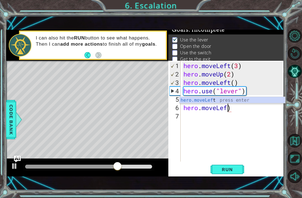
type textarea "hero.moveLe)"
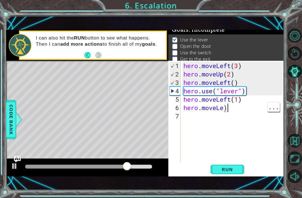
click at [242, 111] on div "hero . moveLeft ( 3 ) hero . moveUp ( 2 ) hero . moveLeft ( ) hero . use ( "lev…" at bounding box center [233, 119] width 103 height 117
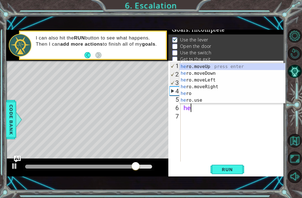
type textarea "h"
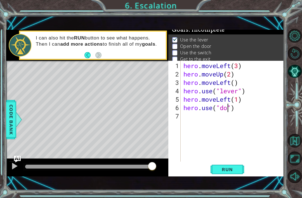
scroll to position [0, 3]
type textarea "hero.use("door")"
type textarea "hero.moveUp(2)"
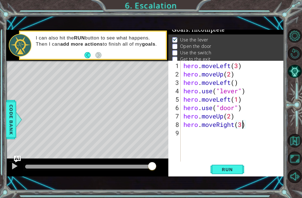
scroll to position [0, 3]
type textarea "hero.moveRight(2)"
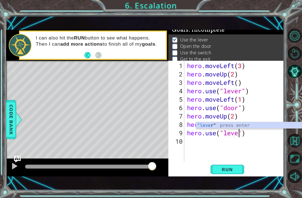
type textarea "hero.use("lever")"
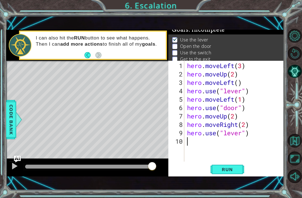
scroll to position [0, 0]
click at [224, 174] on button "Run" at bounding box center [227, 168] width 34 height 11
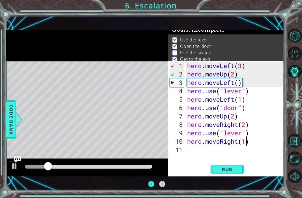
scroll to position [2, 0]
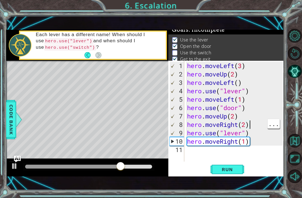
click at [240, 133] on div "hero . moveLeft ( 3 ) hero . moveUp ( 2 ) hero . moveLeft ( ) hero . use ( "lev…" at bounding box center [236, 119] width 100 height 117
type textarea "hero.use("lever") hero.moveRight(1)"
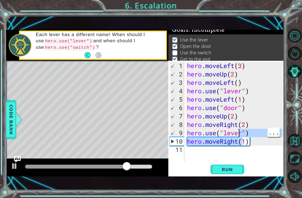
click at [261, 156] on div "hero . moveLeft ( 3 ) hero . moveUp ( 2 ) hero . moveLeft ( ) hero . use ( "lev…" at bounding box center [236, 119] width 100 height 117
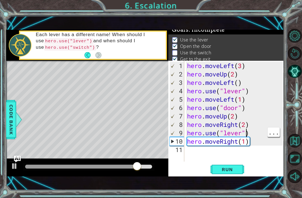
click at [246, 131] on div "hero . moveLeft ( 3 ) hero . moveUp ( 2 ) hero . moveLeft ( ) hero . use ( "lev…" at bounding box center [236, 119] width 100 height 117
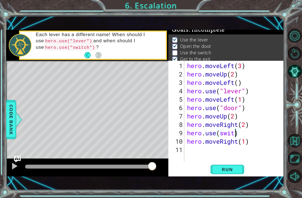
scroll to position [0, 3]
click at [230, 174] on button "Run" at bounding box center [227, 168] width 34 height 11
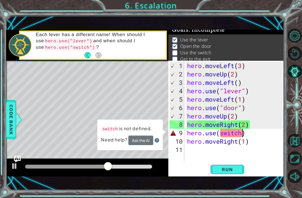
click at [13, 167] on div at bounding box center [14, 165] width 7 height 7
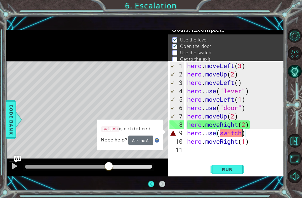
scroll to position [0, 0]
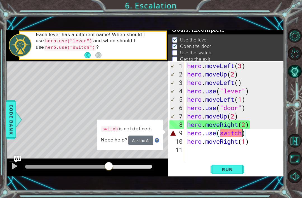
click at [32, 167] on div at bounding box center [67, 166] width 84 height 4
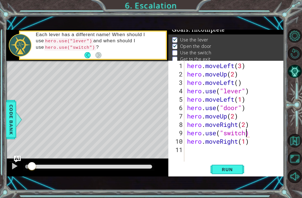
scroll to position [0, 3]
type textarea "hero.use("switch")"
click at [235, 171] on span "Run" at bounding box center [227, 169] width 22 height 6
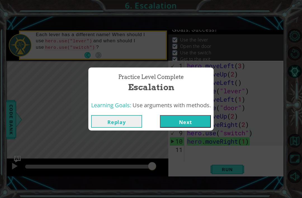
click at [200, 124] on button "Next" at bounding box center [185, 121] width 51 height 13
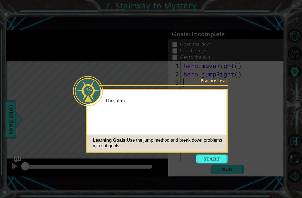
click at [216, 160] on button "Start" at bounding box center [212, 158] width 32 height 9
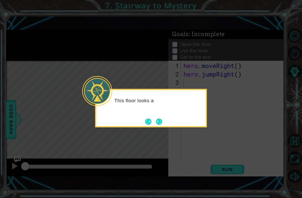
click at [157, 122] on button "Next" at bounding box center [159, 121] width 10 height 10
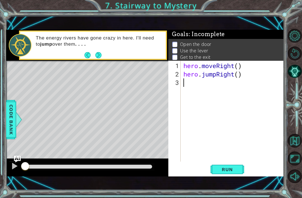
click at [234, 172] on span "Run" at bounding box center [227, 169] width 22 height 6
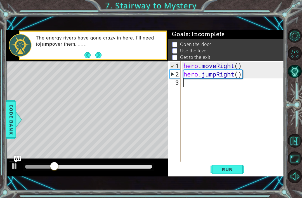
click at [15, 167] on div at bounding box center [14, 165] width 7 height 7
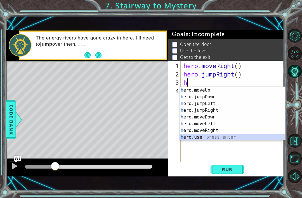
scroll to position [7, 0]
type textarea "hero.use("name")"
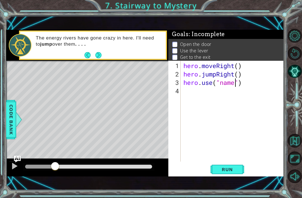
type textarea "h"
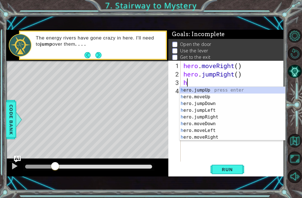
scroll to position [0, 0]
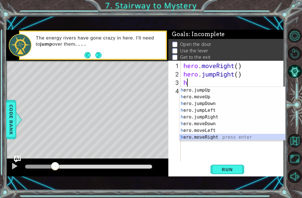
type textarea "hero.moveRight(1)"
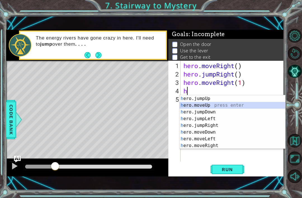
type textarea "hero.moveUp(1)"
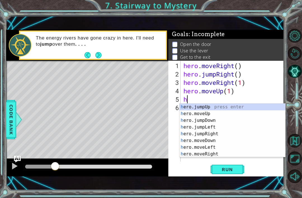
scroll to position [7, 0]
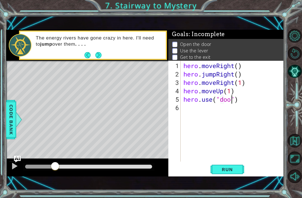
type textarea "hero.use("door")"
type textarea "hero.moveUp(2)"
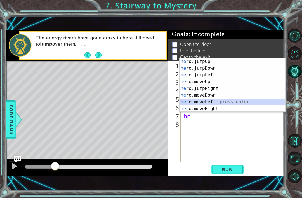
type textarea "hero.moveLeft(1)"
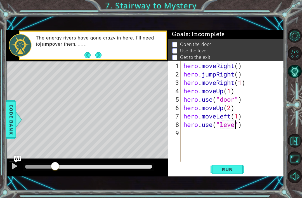
scroll to position [0, 3]
type textarea "hero.use("lever")"
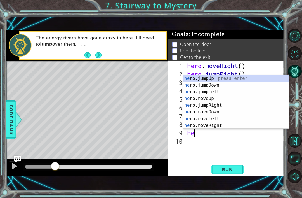
scroll to position [0, 0]
type textarea "hero"
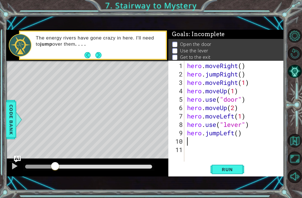
scroll to position [0, 0]
type textarea "h"
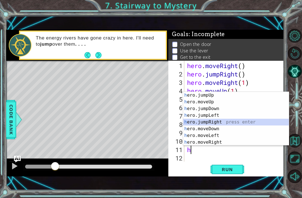
scroll to position [8, 0]
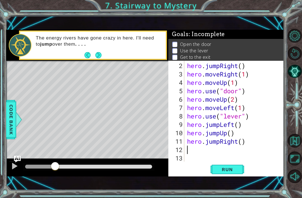
click at [229, 170] on span "Run" at bounding box center [227, 169] width 22 height 6
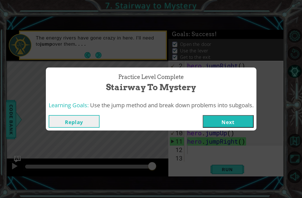
click at [242, 122] on button "Next" at bounding box center [228, 121] width 51 height 13
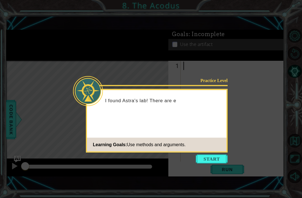
click at [217, 162] on button "Start" at bounding box center [212, 158] width 32 height 9
